Goal: Information Seeking & Learning: Learn about a topic

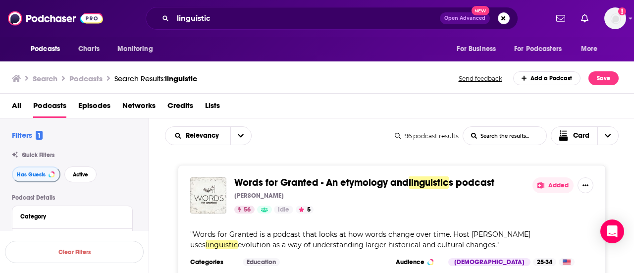
click at [313, 84] on div "Search Podcasts Search Results: linguistic Send feedback Add a Podcast Save" at bounding box center [315, 78] width 607 height 14
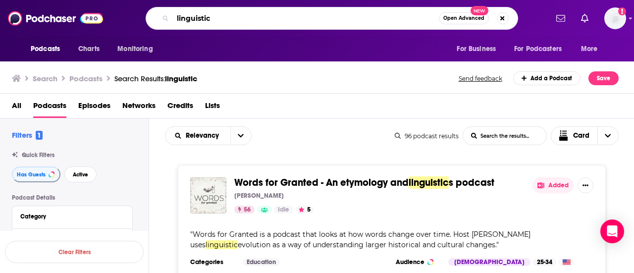
drag, startPoint x: 232, startPoint y: 23, endPoint x: 62, endPoint y: -47, distance: 183.6
click at [62, 0] on html "Podcasts Charts Monitoring linguistic Open Advanced New For Business For Podcas…" at bounding box center [317, 136] width 634 height 273
type input "v"
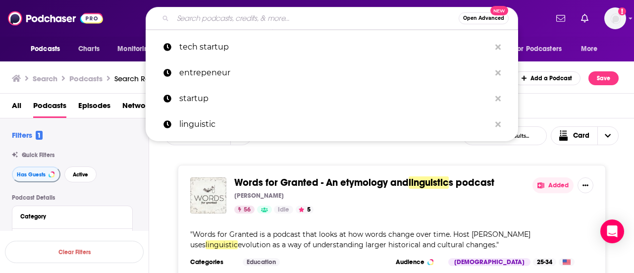
paste input "veterinary"
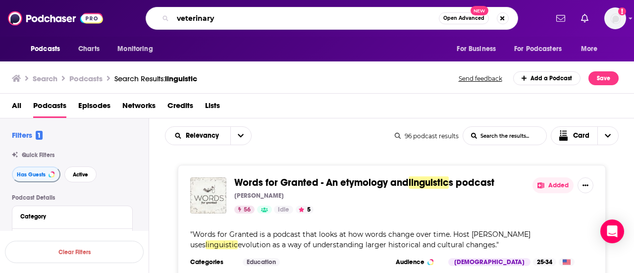
type input "veterinary"
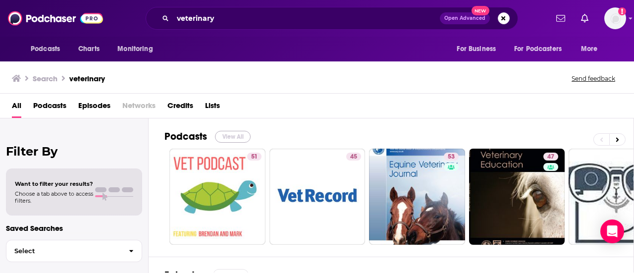
click at [243, 134] on button "View All" at bounding box center [233, 137] width 36 height 12
